Goal: Find specific page/section: Find specific page/section

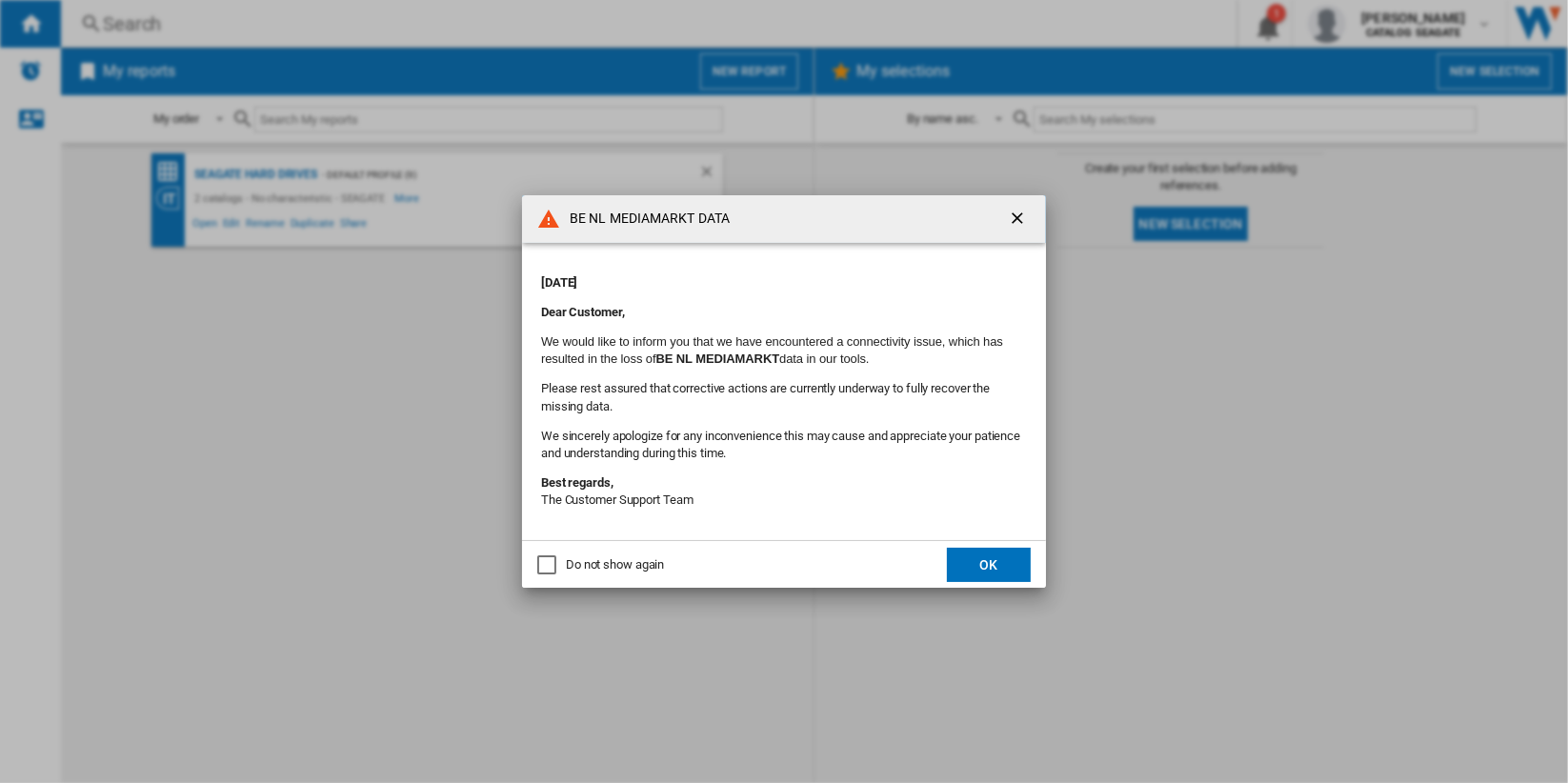
click at [1012, 213] on ng-md-icon "getI18NText('BUTTONS.CLOSE_DIALOG')" at bounding box center [1019, 220] width 22 height 22
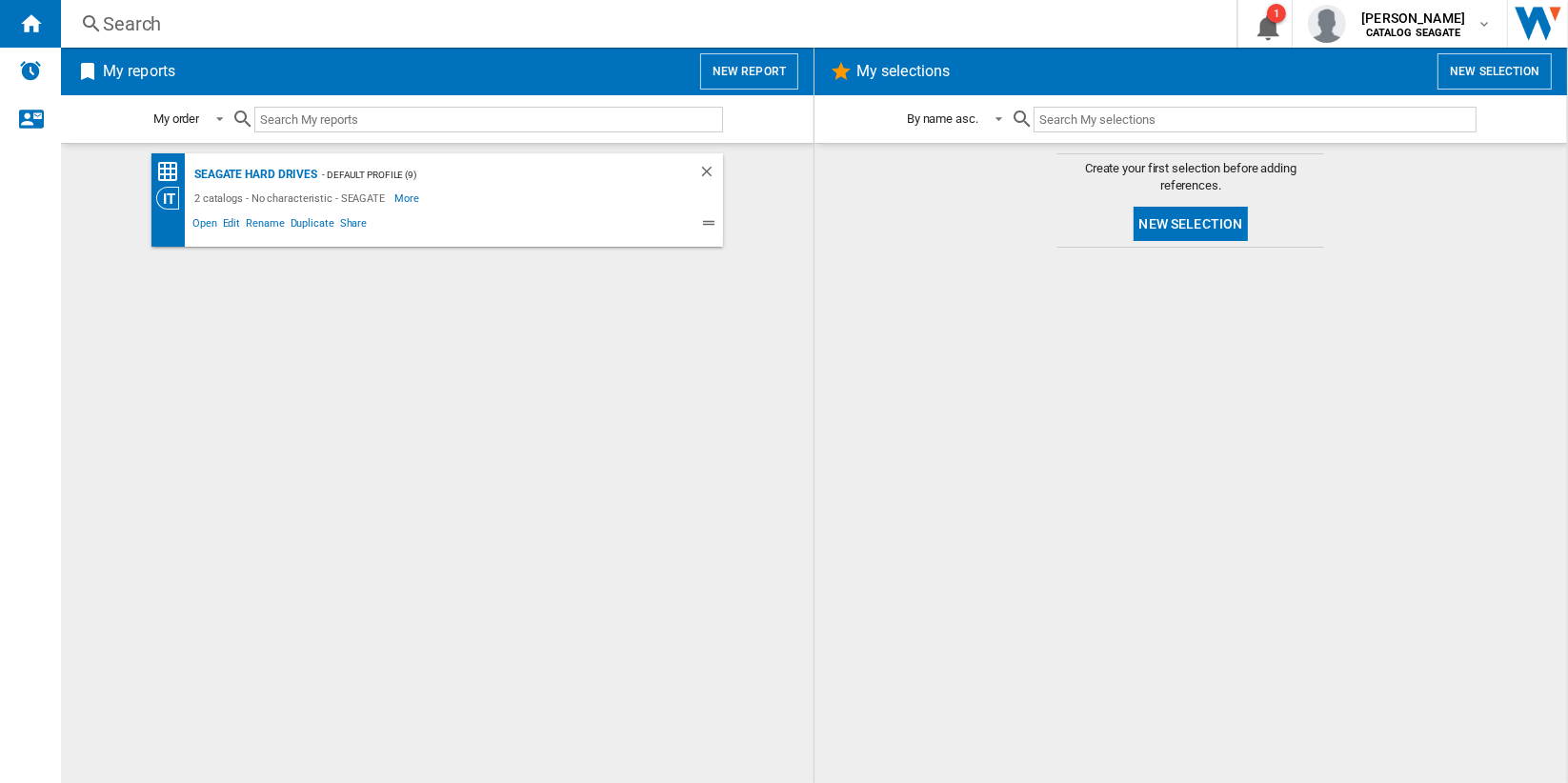
click at [139, 26] on div "Search" at bounding box center [644, 23] width 1085 height 26
click at [281, 176] on div "Seagate Hard Drives" at bounding box center [253, 175] width 128 height 23
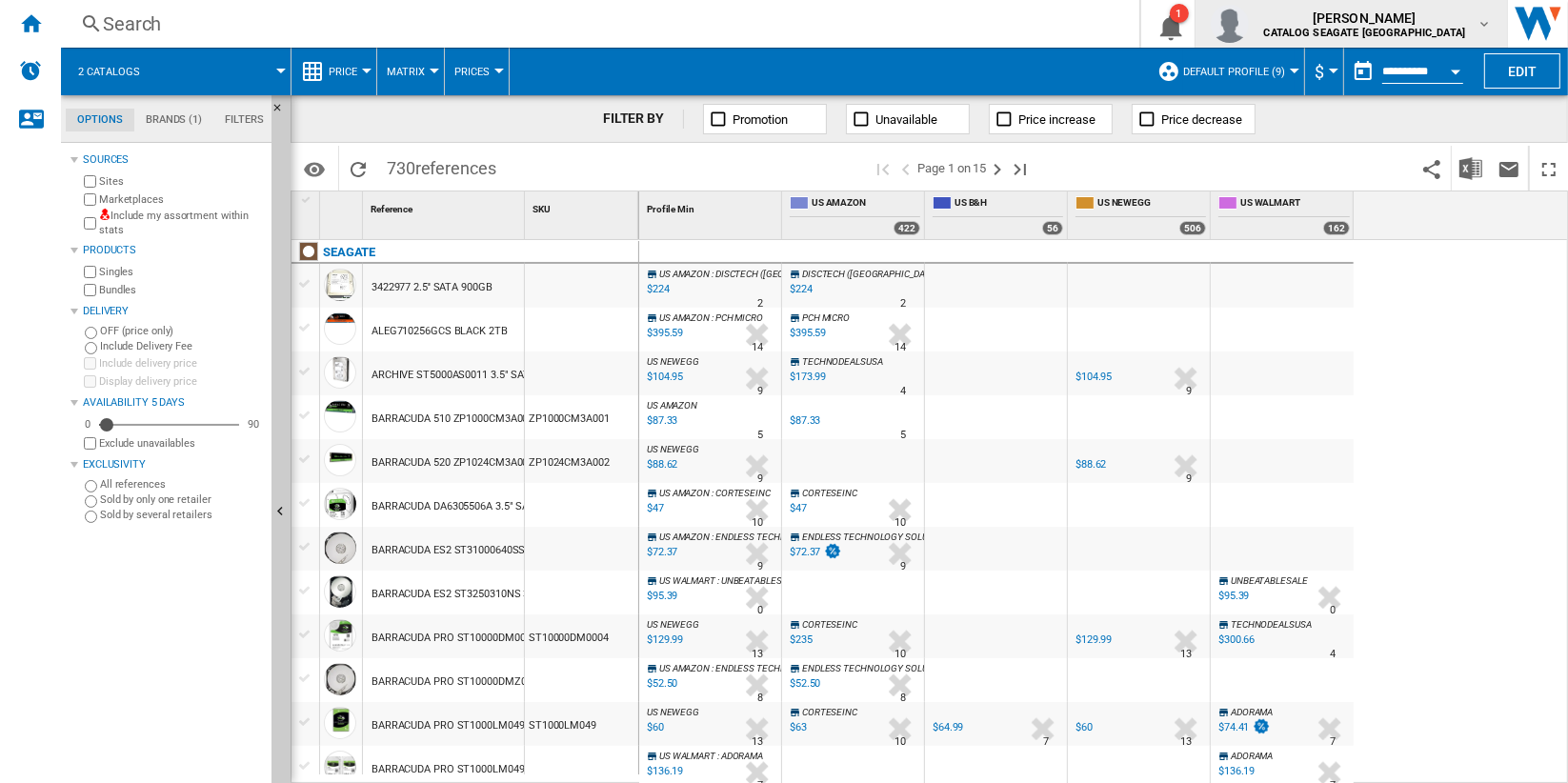
click at [1482, 32] on div "[PERSON_NAME] CATALOG SEAGATE US" at bounding box center [1351, 23] width 282 height 38
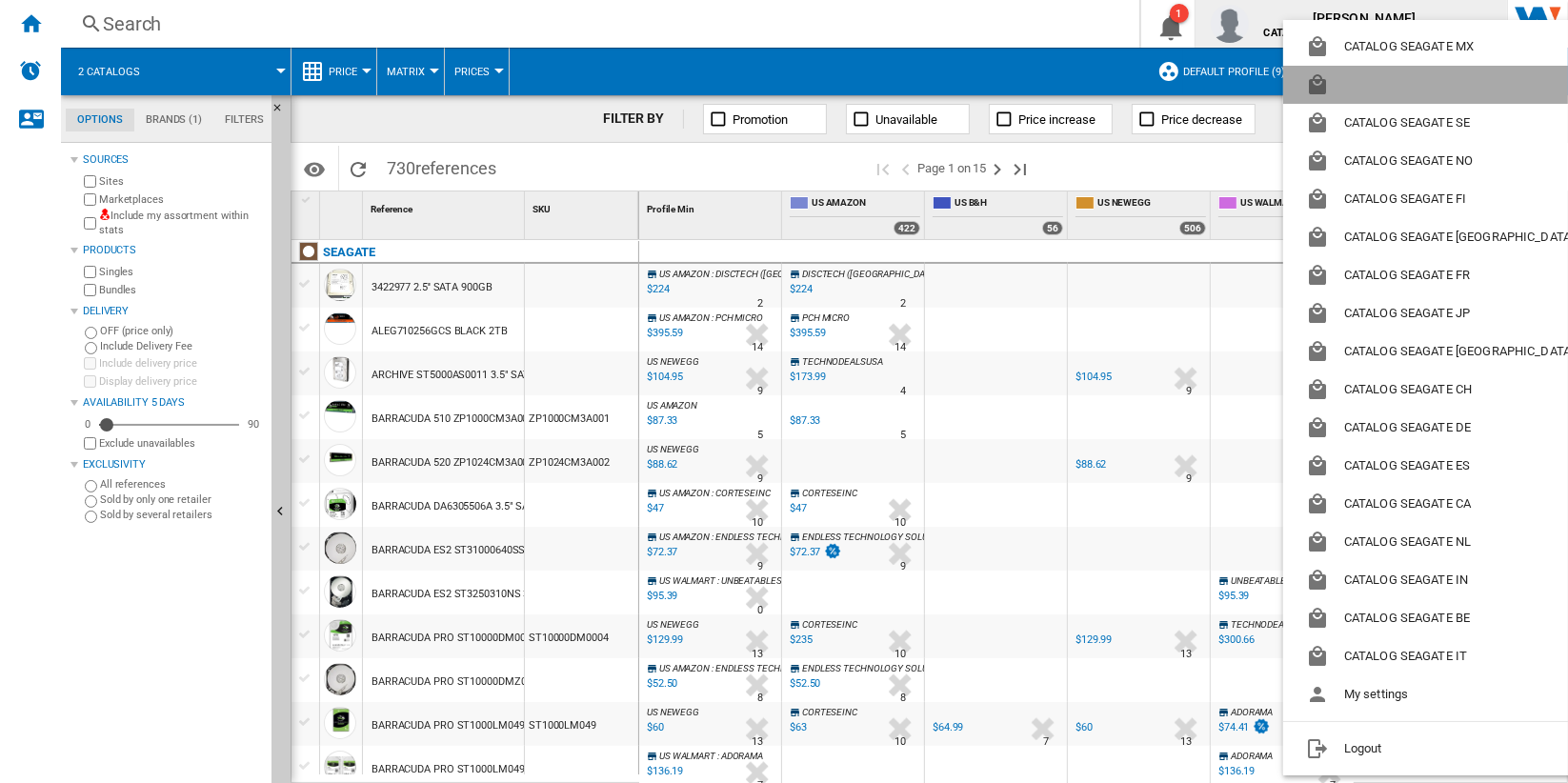
click at [1457, 80] on button "button" at bounding box center [1444, 84] width 321 height 38
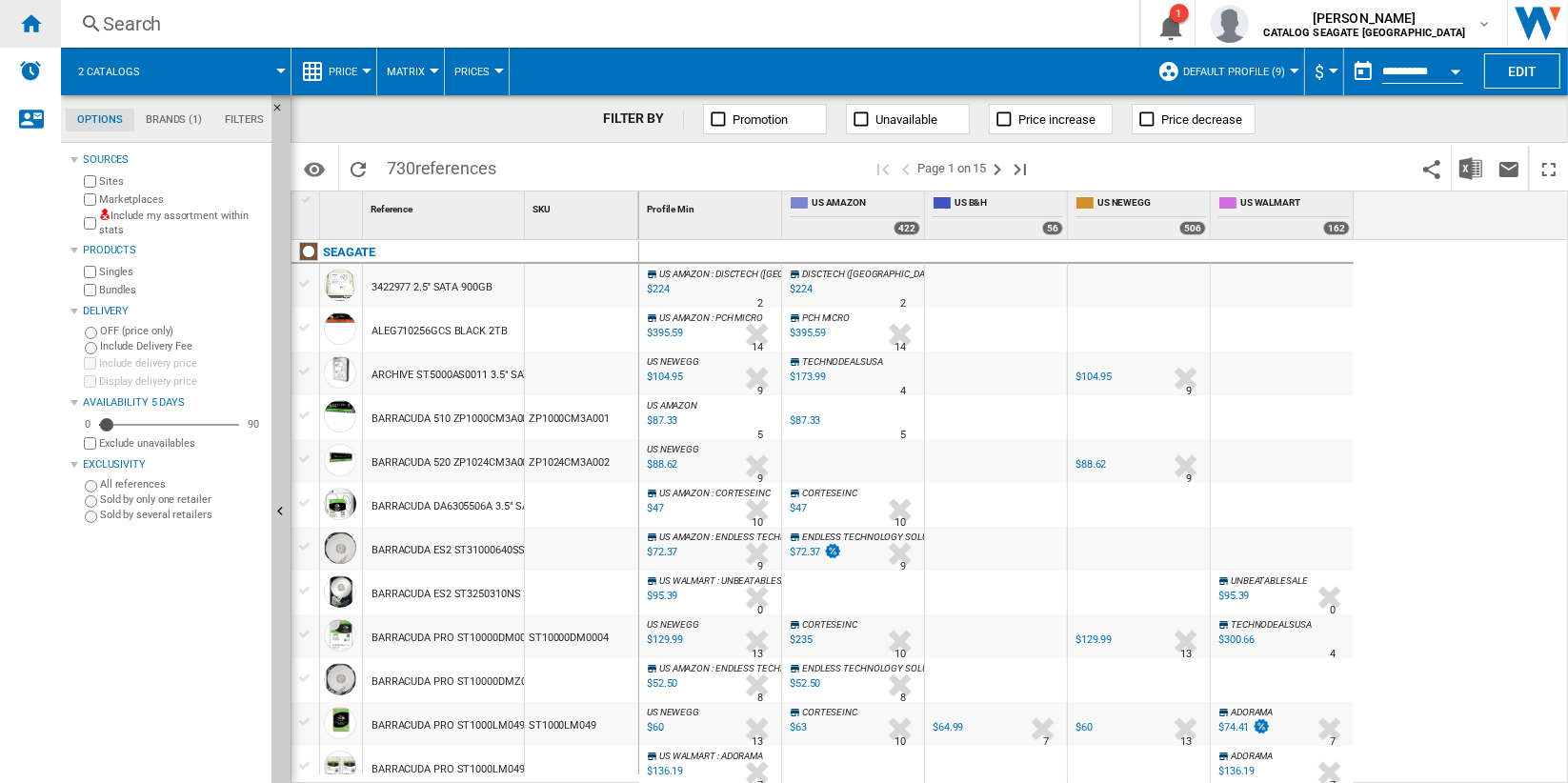
click at [36, 24] on ng-md-icon "Home" at bounding box center [30, 22] width 22 height 22
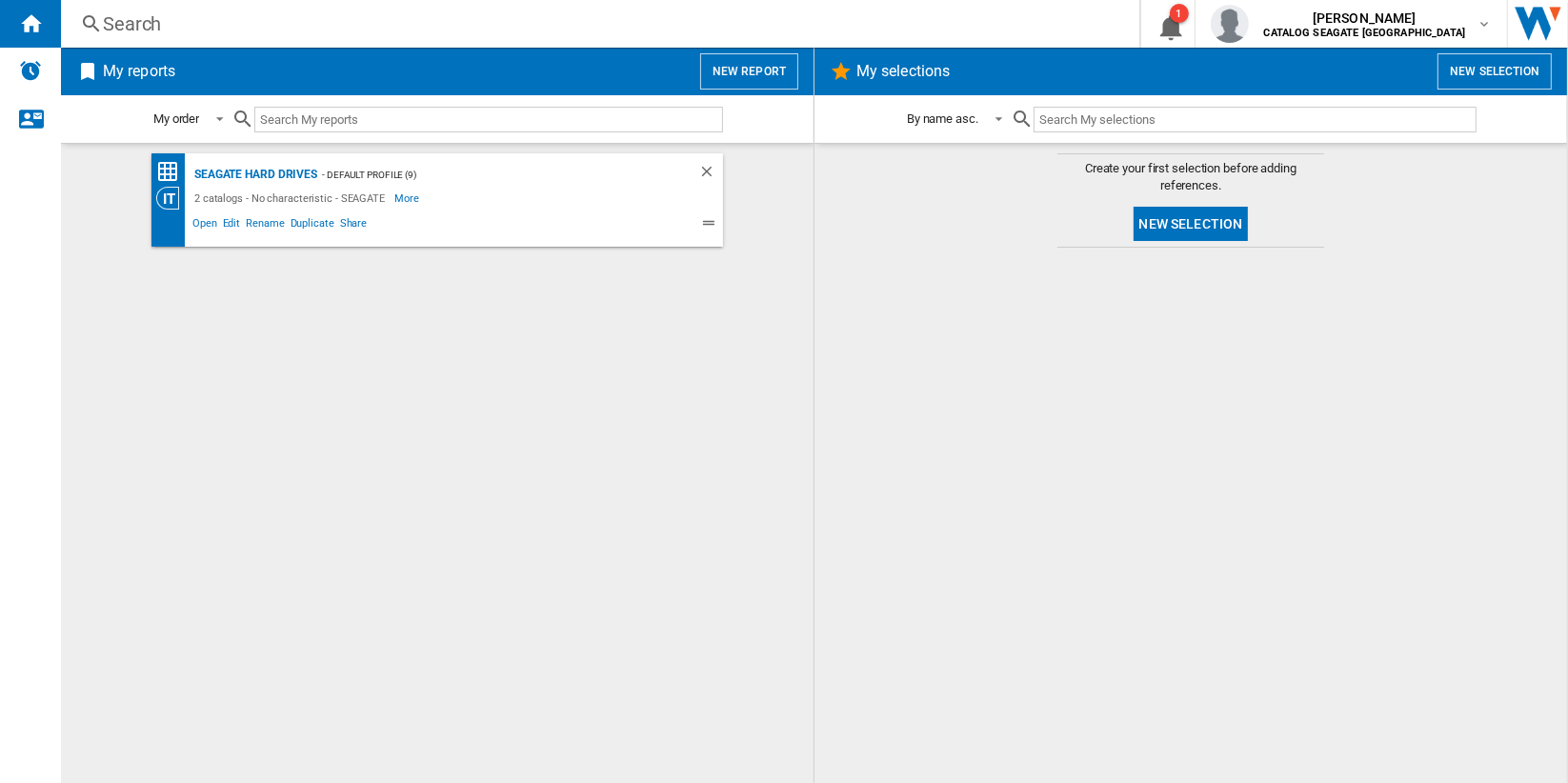
click at [753, 87] on button "New report" at bounding box center [749, 71] width 99 height 36
click at [761, 67] on button "New report" at bounding box center [749, 71] width 99 height 36
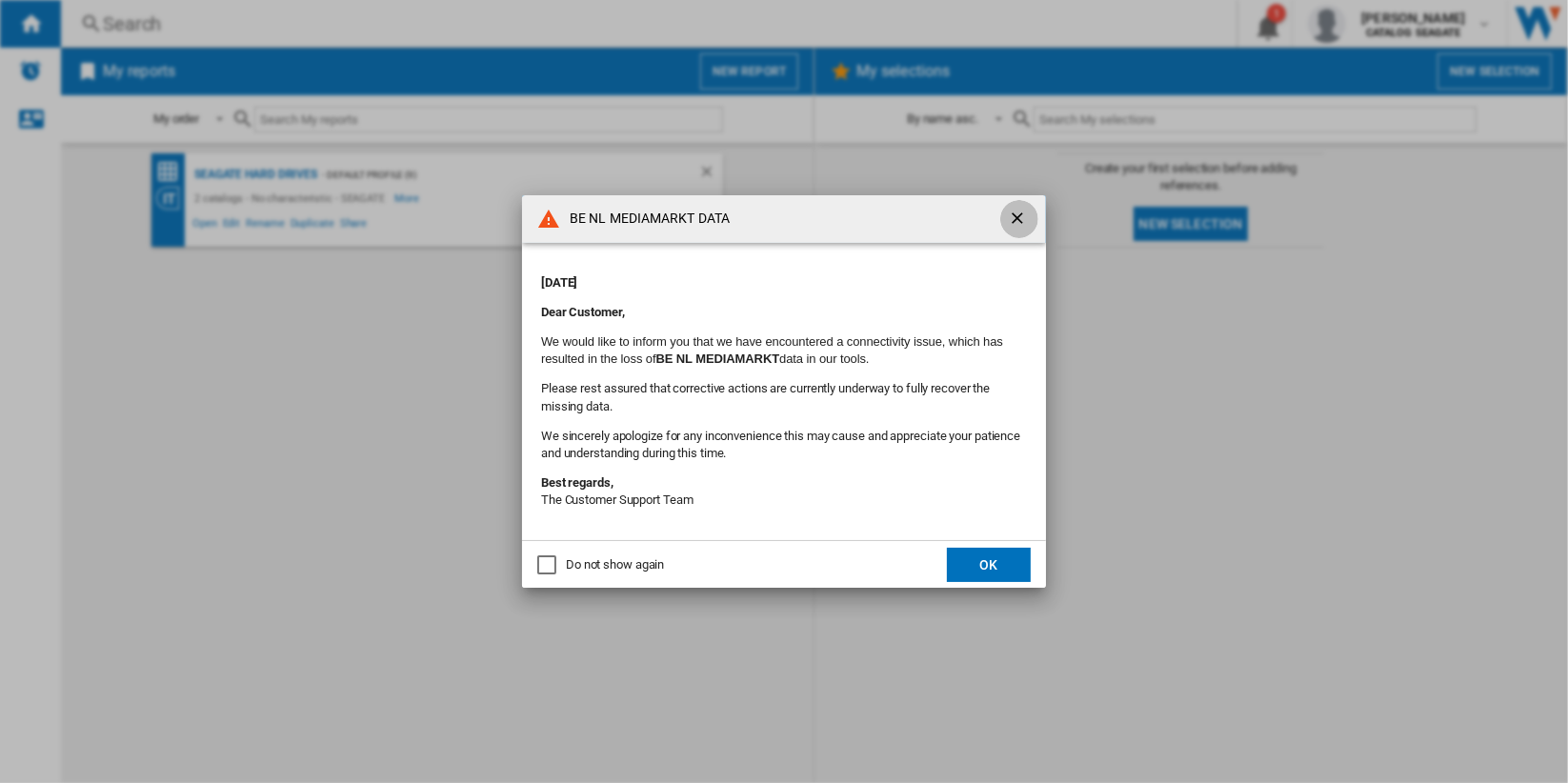
click at [1011, 218] on ng-md-icon "getI18NText('BUTTONS.CLOSE_DIALOG')" at bounding box center [1019, 220] width 22 height 22
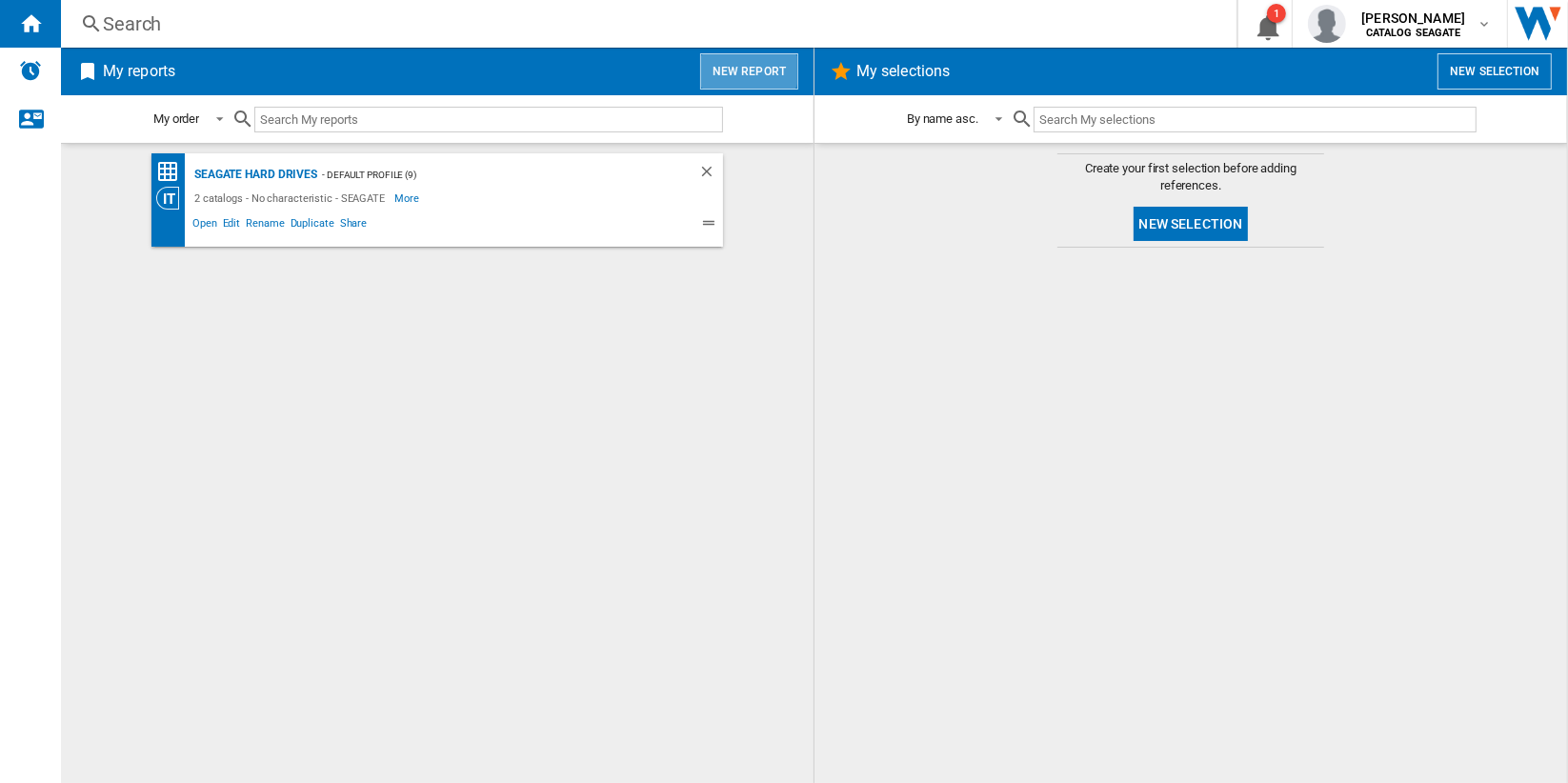
click at [742, 66] on button "New report" at bounding box center [749, 71] width 99 height 36
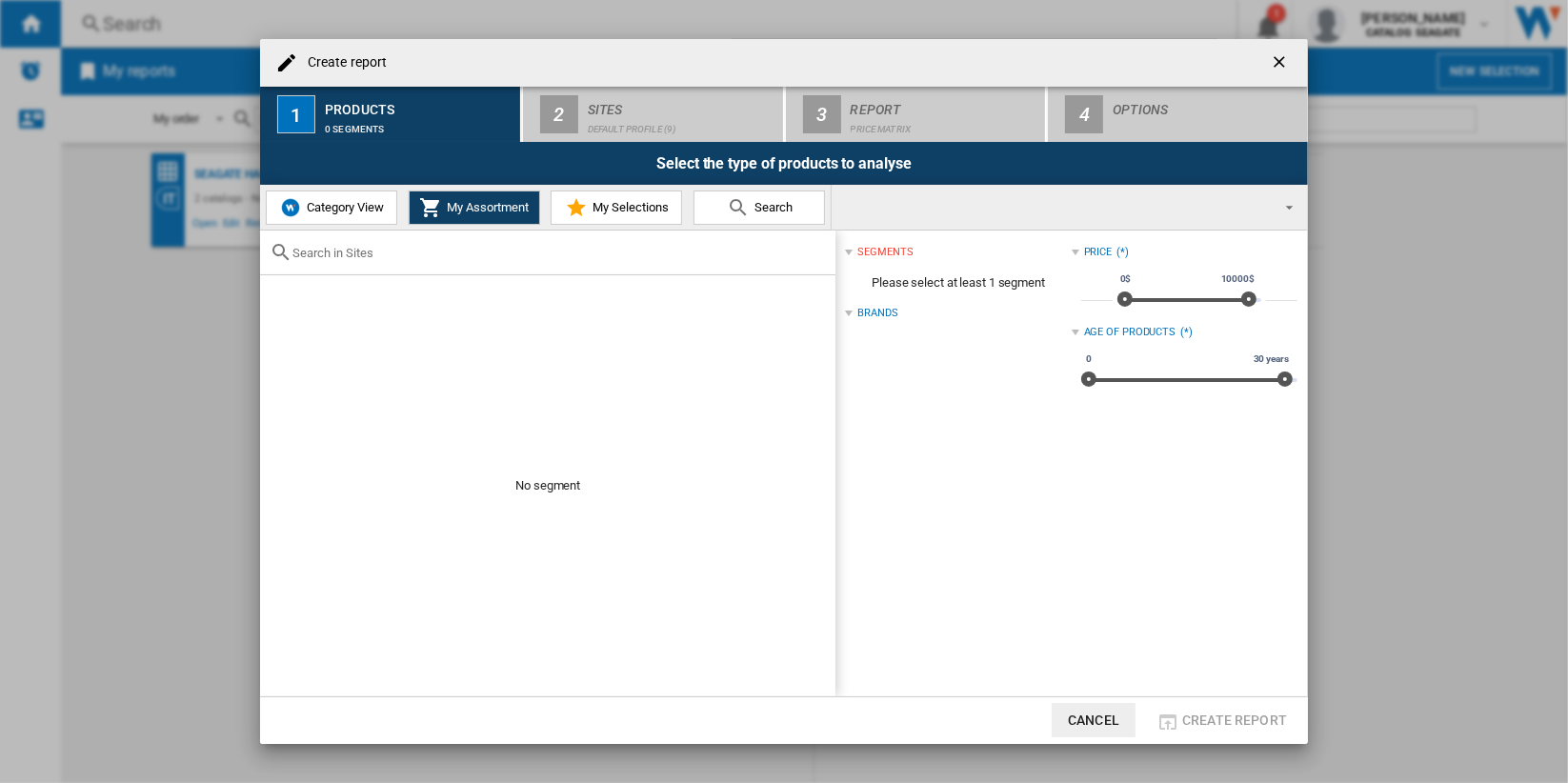
click at [358, 207] on span "Category View" at bounding box center [343, 207] width 82 height 15
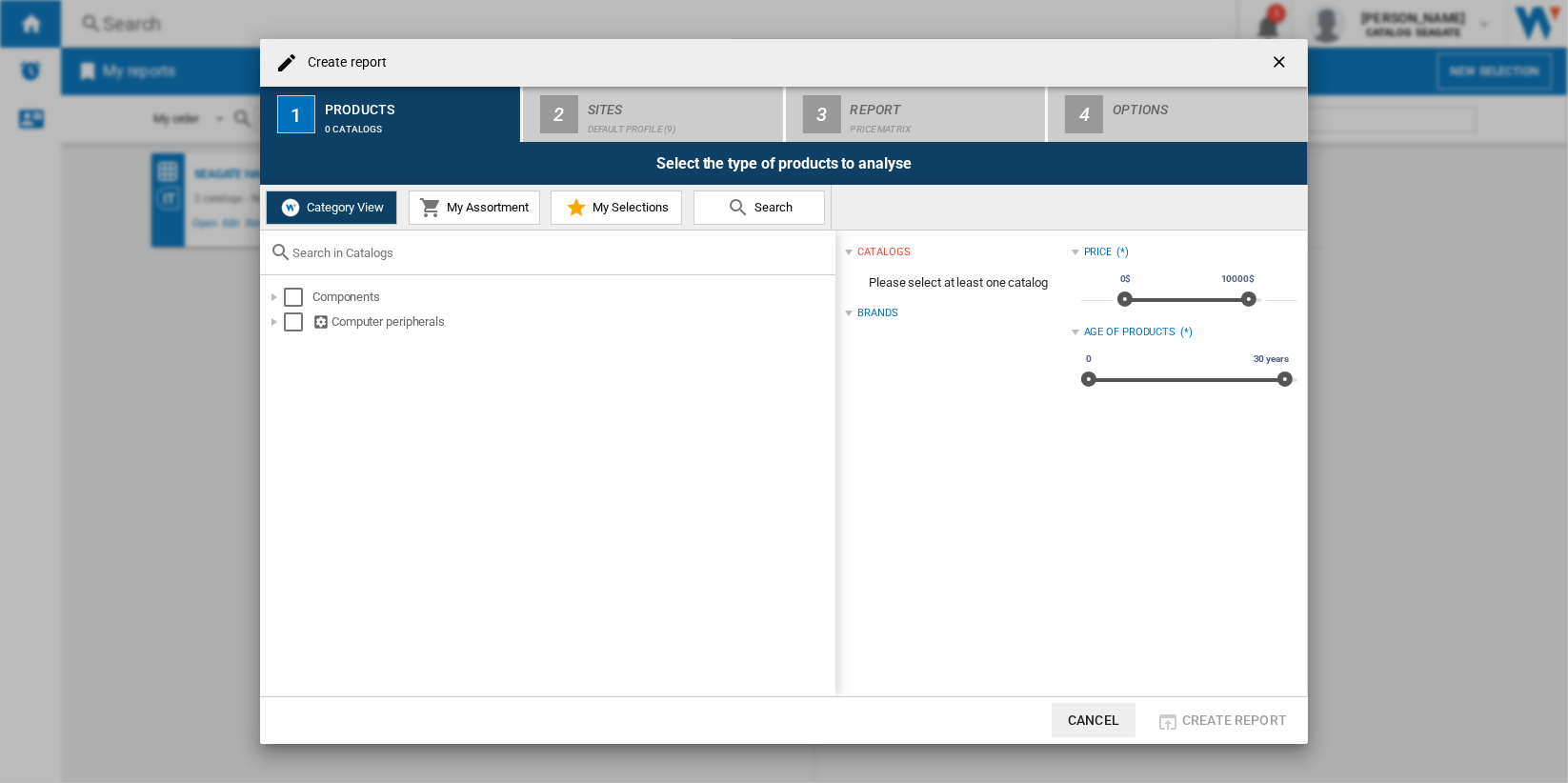
click at [482, 213] on span "My Assortment" at bounding box center [485, 207] width 87 height 15
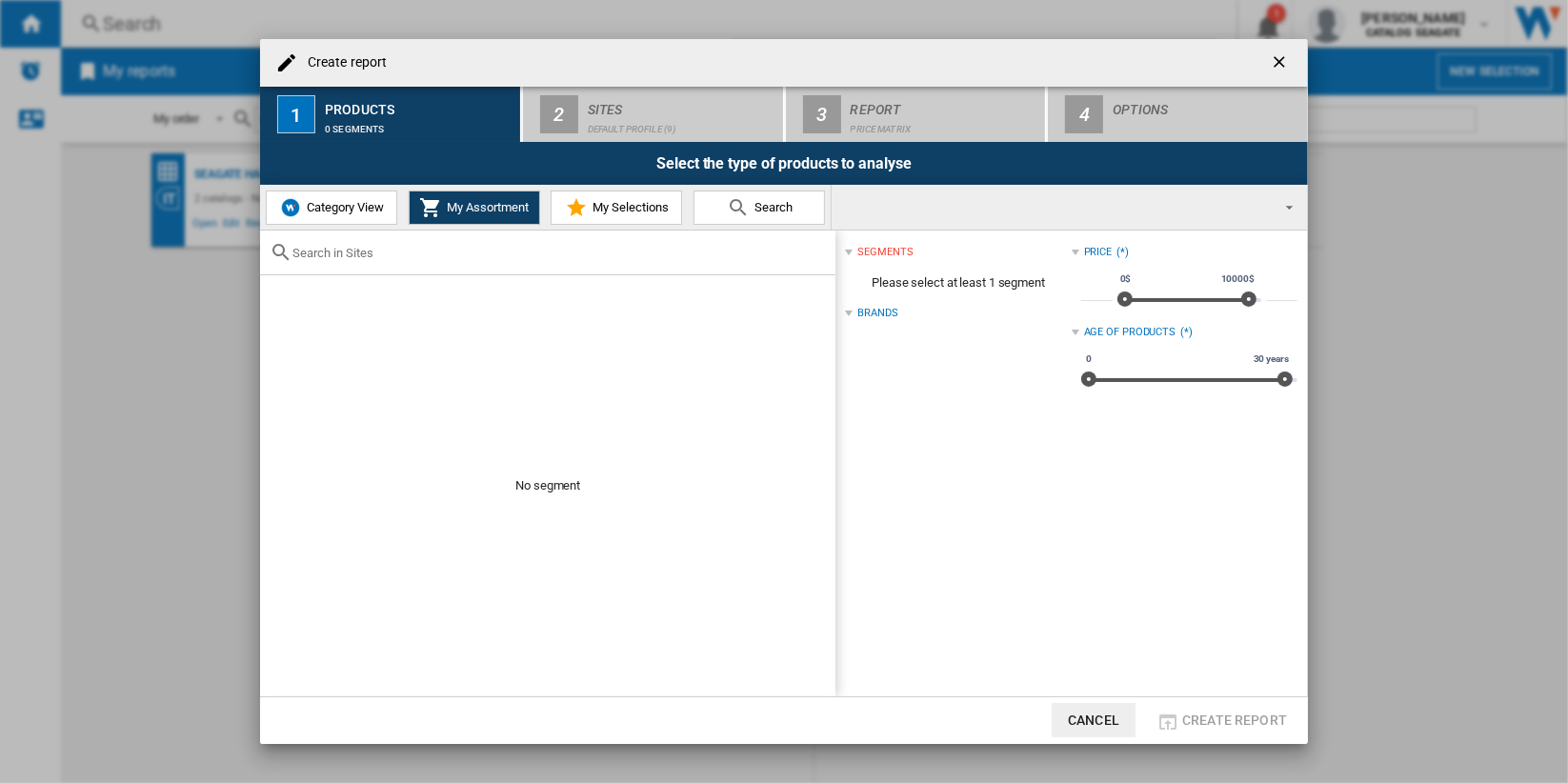
click at [611, 213] on span "My Selections" at bounding box center [628, 207] width 81 height 15
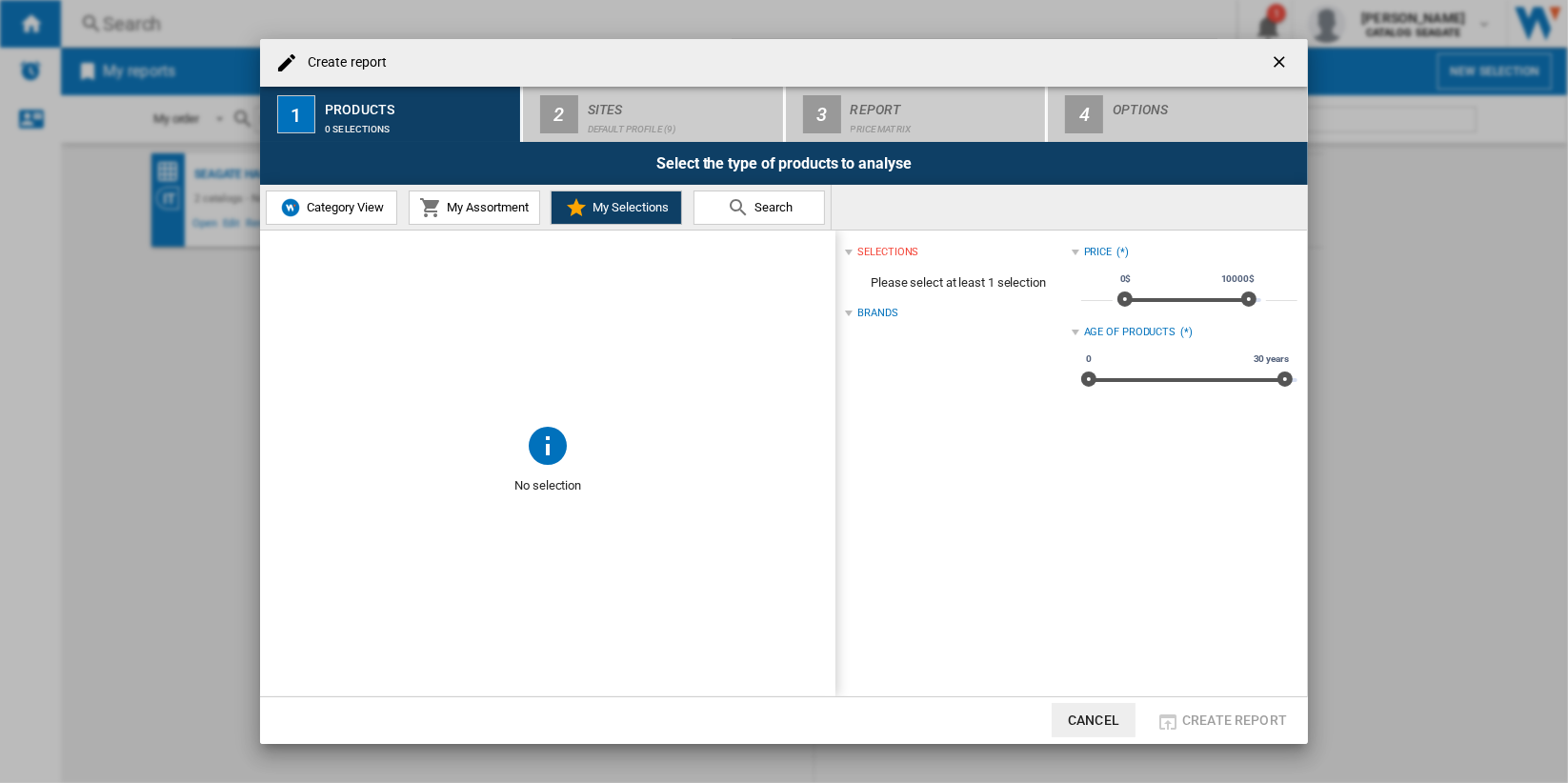
click at [349, 218] on button "Category View" at bounding box center [331, 207] width 132 height 34
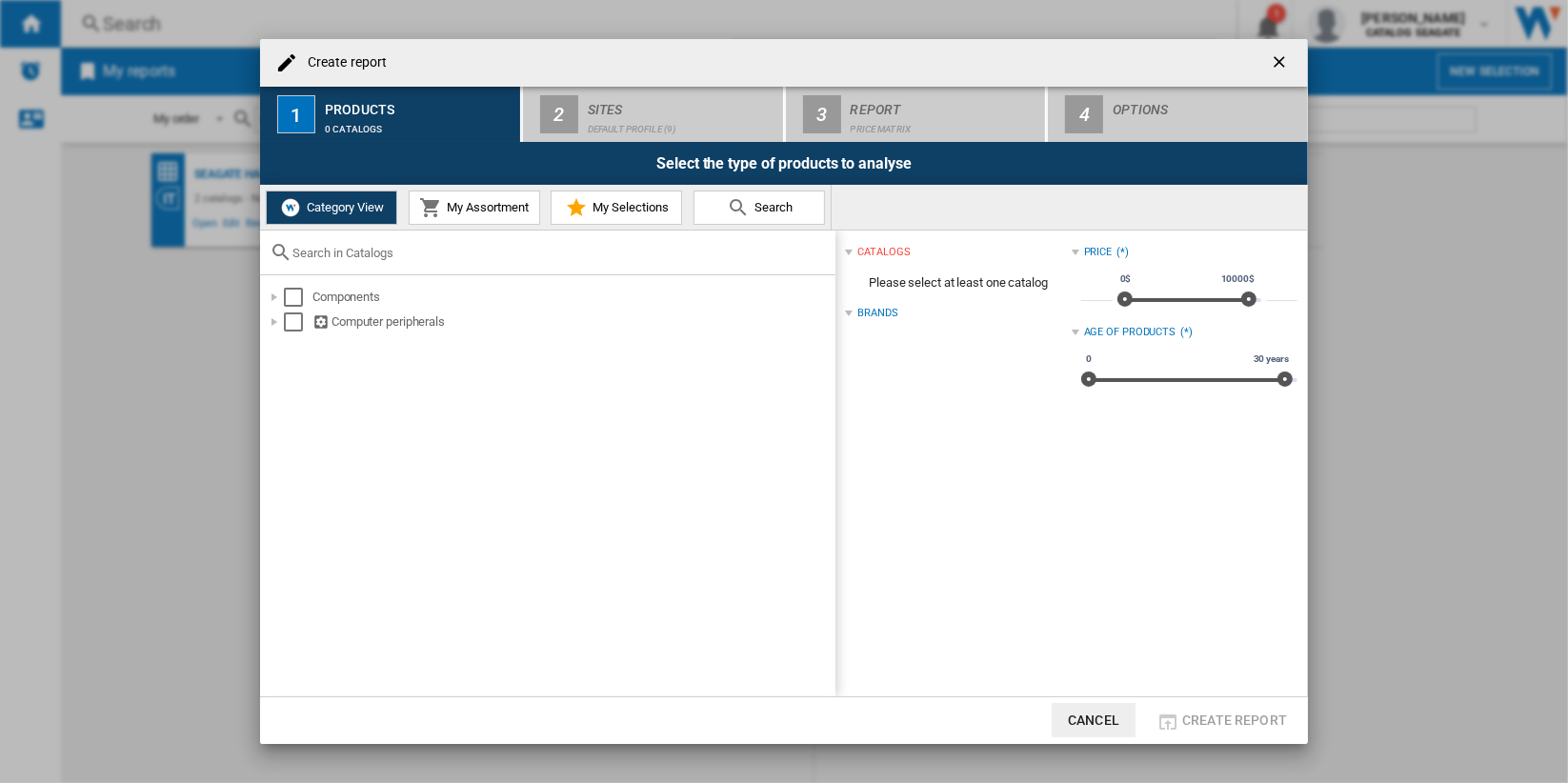
click at [1086, 213] on div "Category View My Assortment My Selections Search" at bounding box center [783, 207] width 1048 height 46
click at [911, 213] on div "Category View My Assortment My Selections Search" at bounding box center [783, 207] width 1048 height 46
click at [910, 213] on div "Category View My Assortment My Selections Search" at bounding box center [783, 207] width 1048 height 46
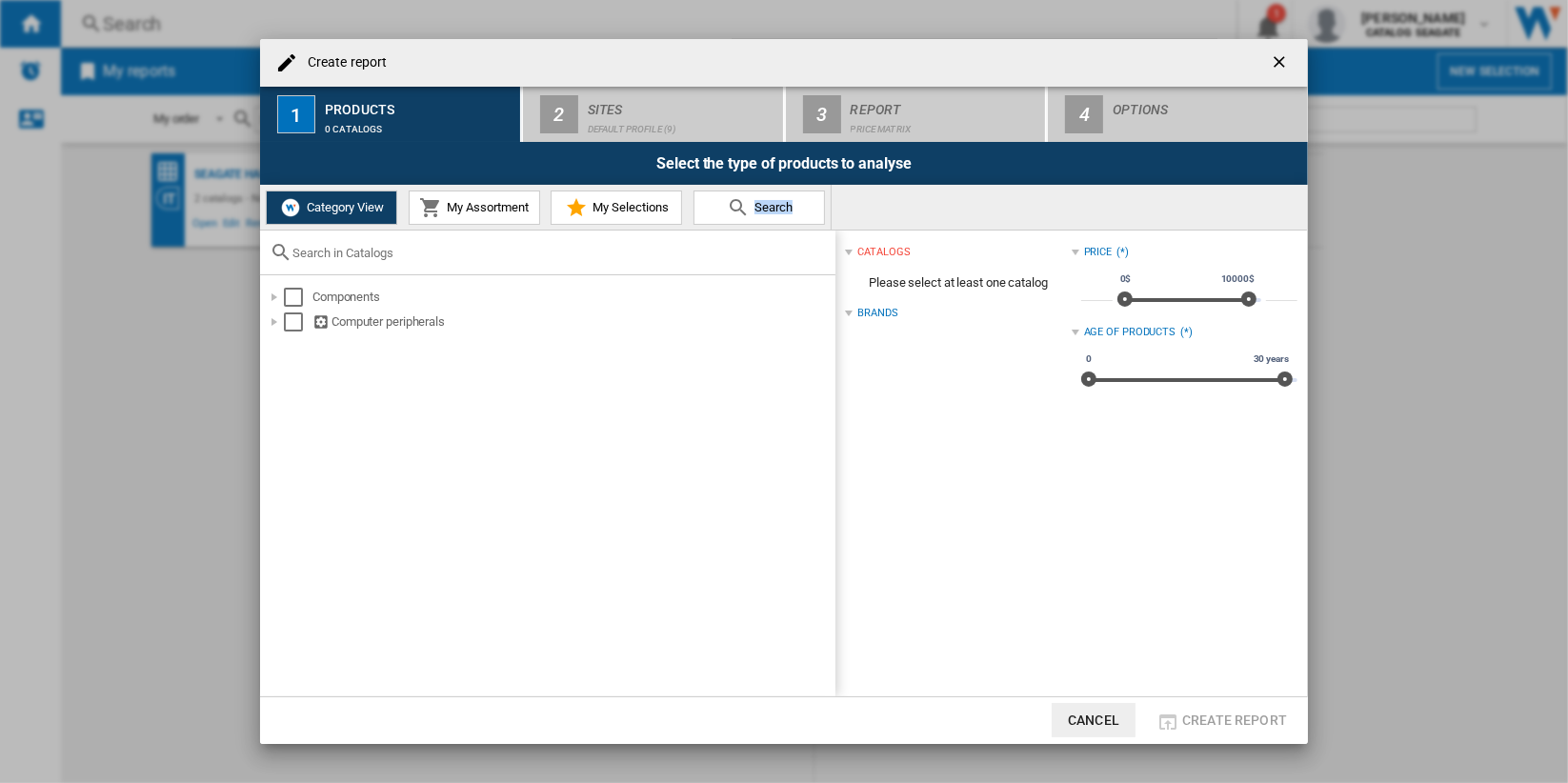
click at [910, 214] on div "Category View My Assortment My Selections Search" at bounding box center [783, 207] width 1048 height 46
click at [1274, 62] on ng-md-icon "getI18NText('BUTTONS.CLOSE_DIALOG')" at bounding box center [1281, 63] width 22 height 22
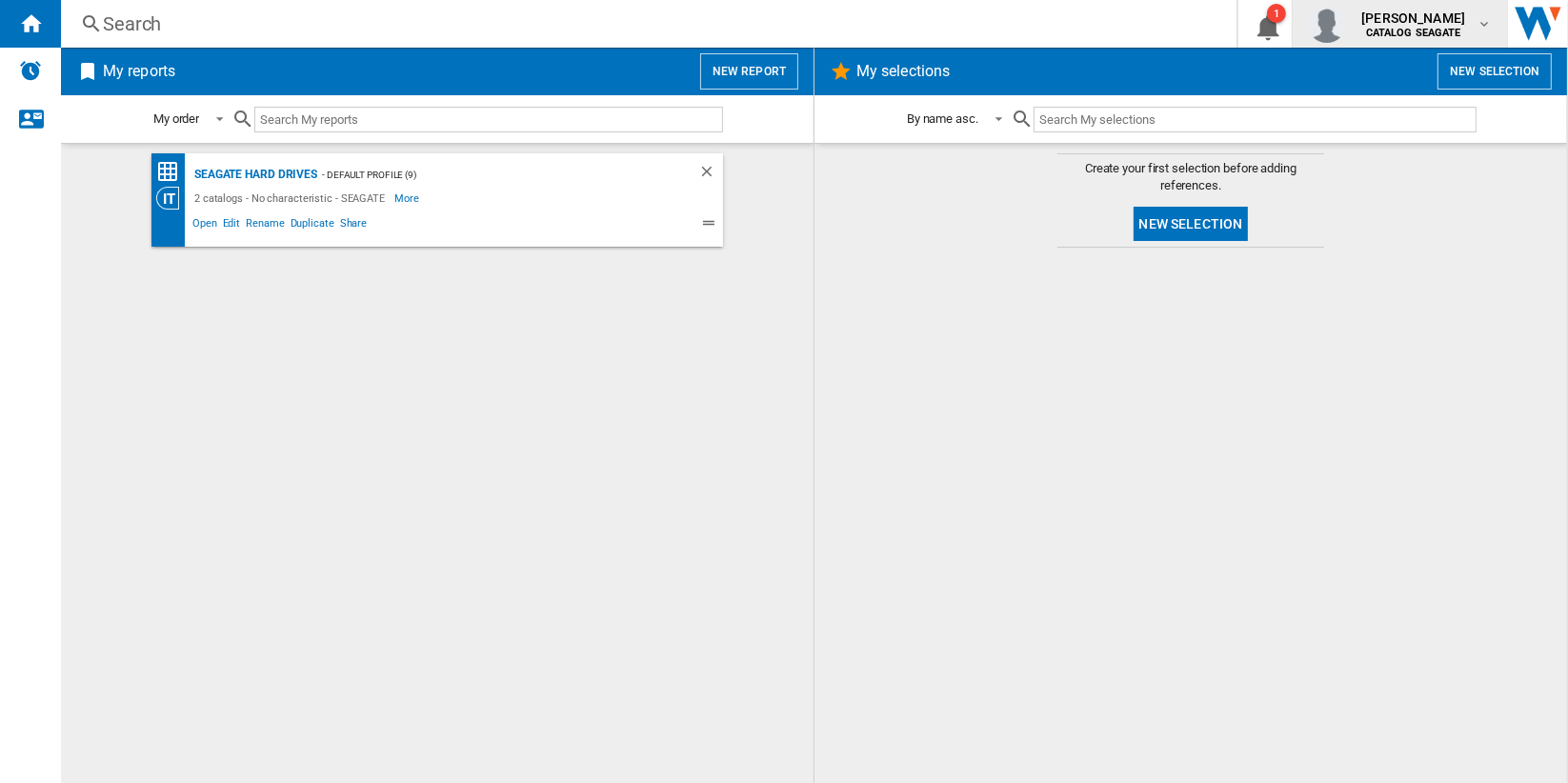
click at [1440, 29] on b "CATALOG SEAGATE" at bounding box center [1415, 32] width 96 height 13
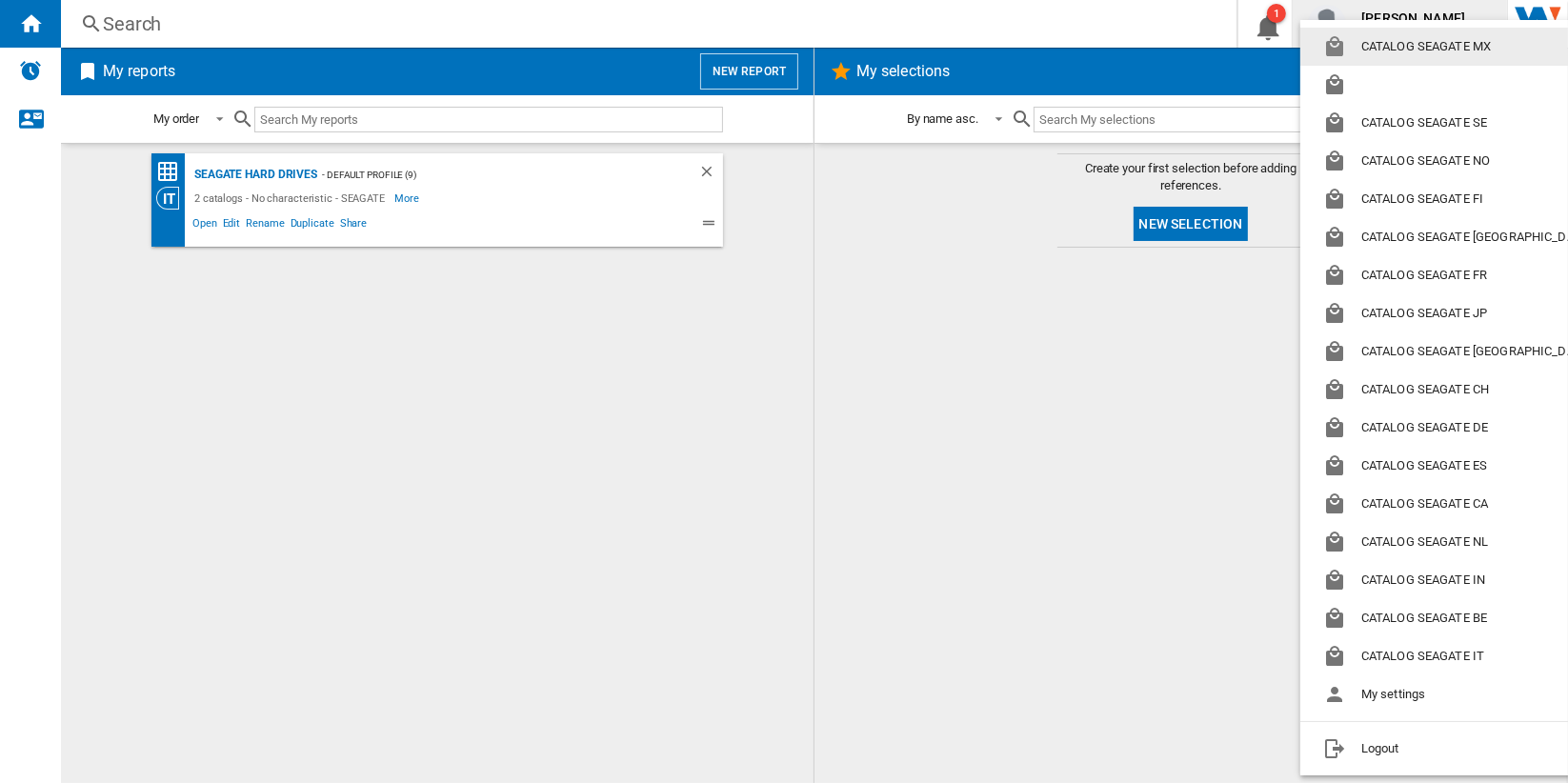
click at [1454, 55] on button "CATALOG SEAGATE MX" at bounding box center [1461, 46] width 321 height 38
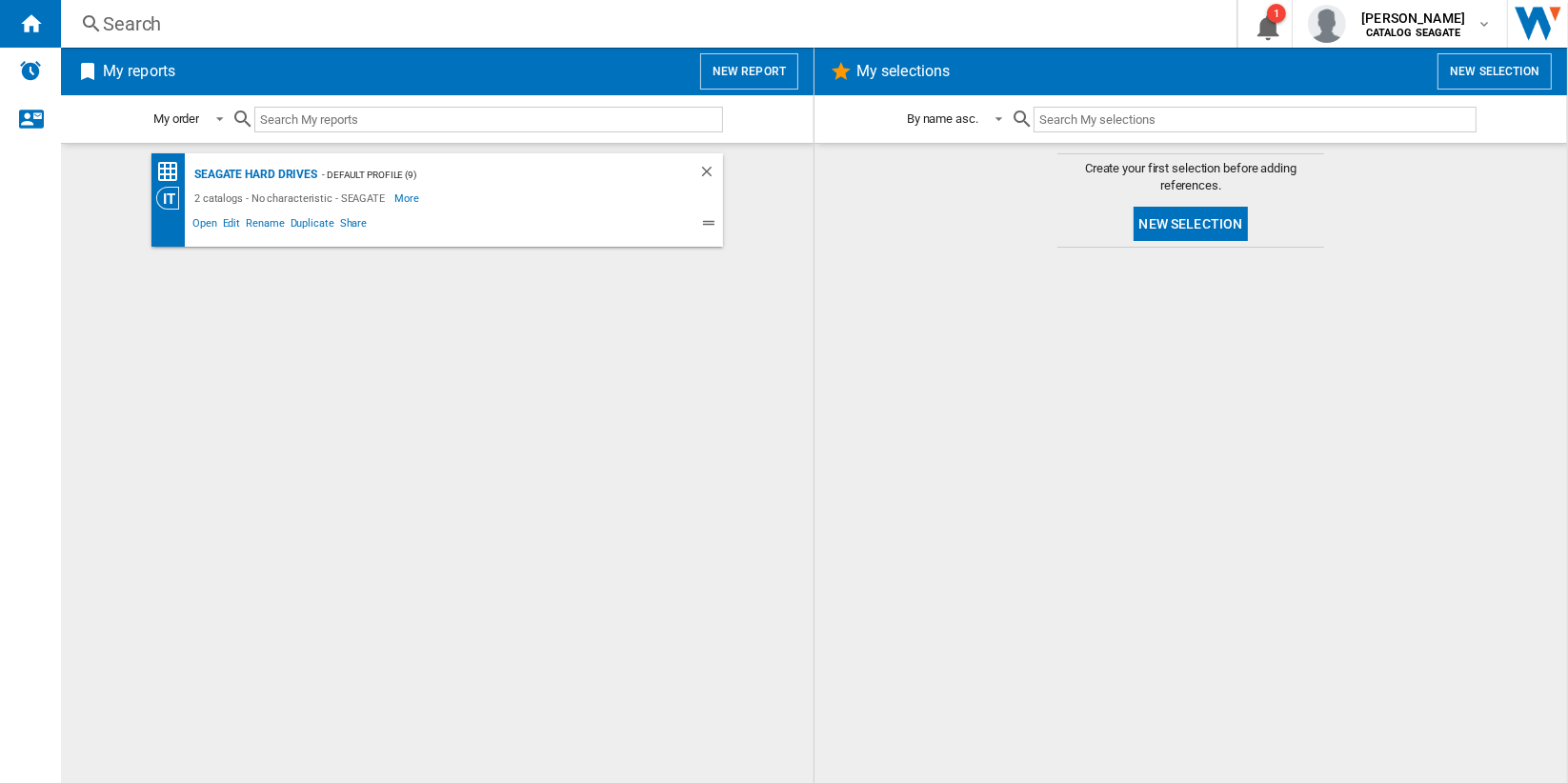
click at [180, 20] on div "Search" at bounding box center [644, 23] width 1085 height 26
